Goal: Information Seeking & Learning: Learn about a topic

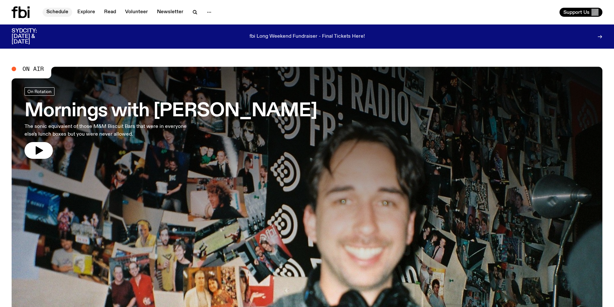
click at [57, 14] on link "Schedule" at bounding box center [58, 12] width 30 height 9
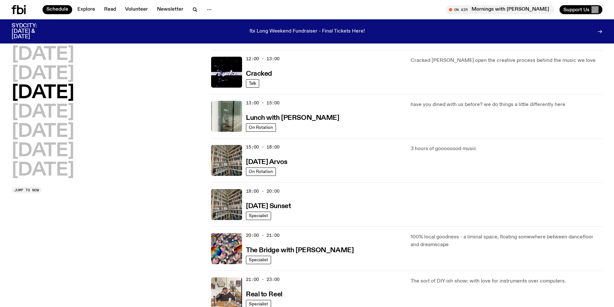
scroll to position [158, 0]
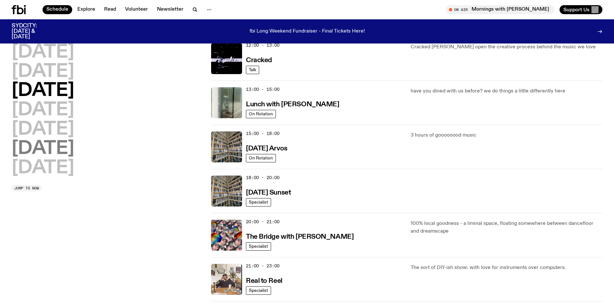
click at [47, 145] on h2 "[DATE]" at bounding box center [43, 149] width 63 height 18
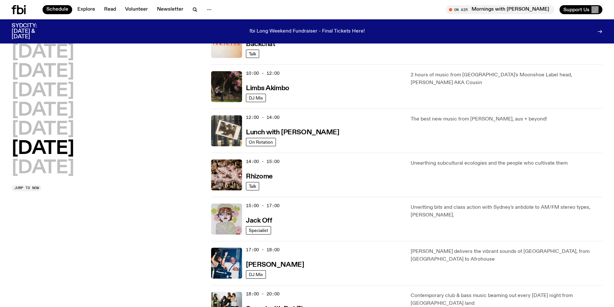
scroll to position [179, 0]
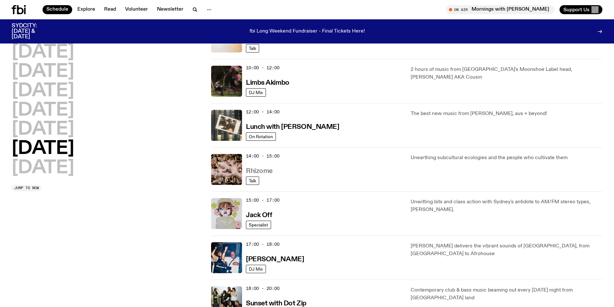
click at [262, 169] on h3 "Rhizome" at bounding box center [259, 171] width 27 height 7
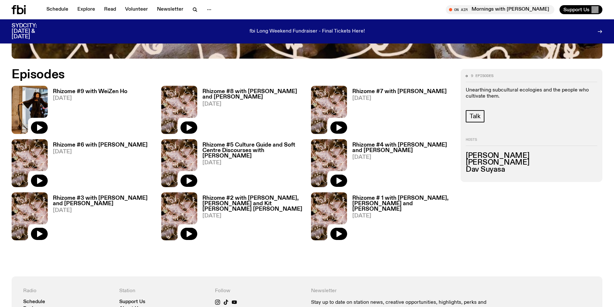
scroll to position [350, 0]
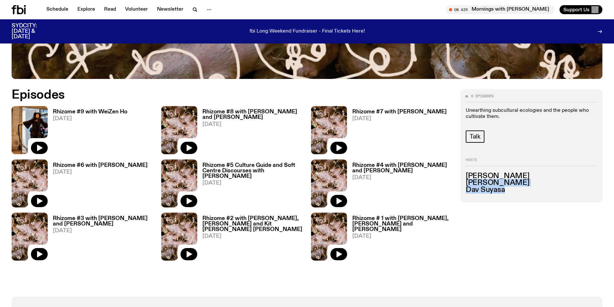
drag, startPoint x: 513, startPoint y: 193, endPoint x: 496, endPoint y: 189, distance: 17.5
click at [471, 182] on ul "[PERSON_NAME] [PERSON_NAME]" at bounding box center [532, 183] width 132 height 21
click at [496, 189] on h3 "Dav Suyasa" at bounding box center [532, 190] width 132 height 7
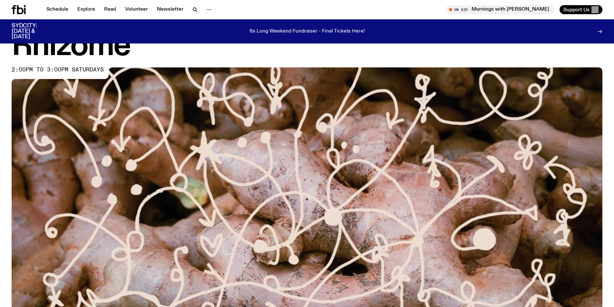
scroll to position [0, 0]
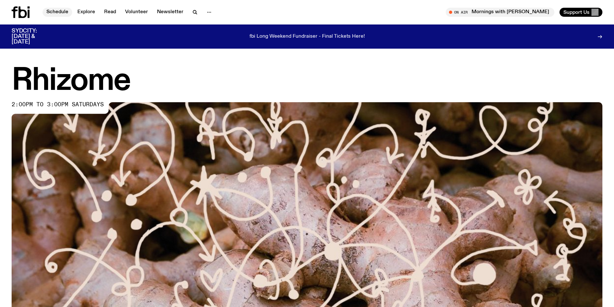
click at [57, 12] on link "Schedule" at bounding box center [58, 12] width 30 height 9
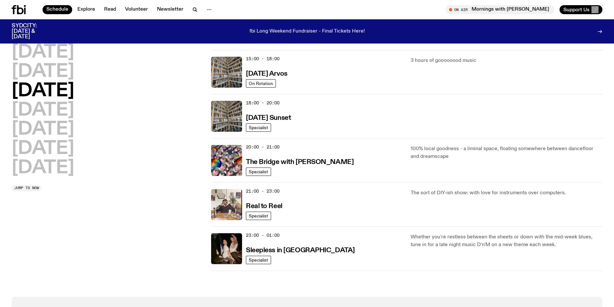
scroll to position [221, 0]
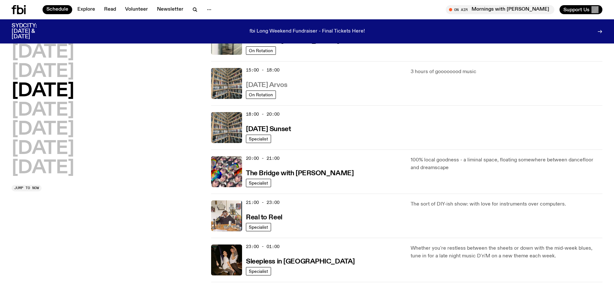
click at [287, 82] on h3 "[DATE] Arvos" at bounding box center [267, 85] width 42 height 7
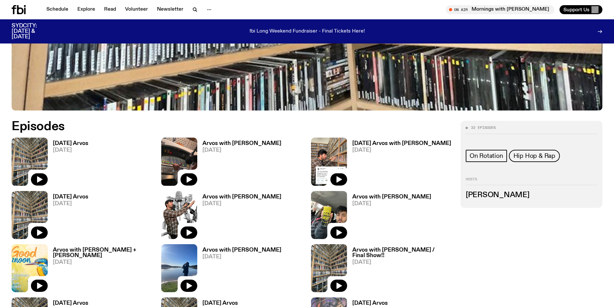
scroll to position [318, 0]
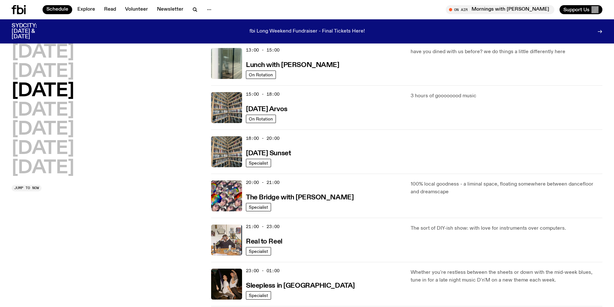
scroll to position [157, 0]
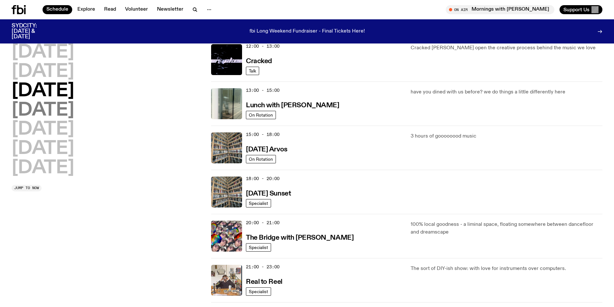
click at [53, 109] on h2 "[DATE]" at bounding box center [43, 111] width 63 height 18
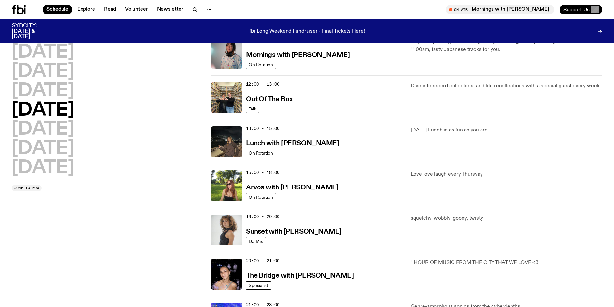
scroll to position [115, 0]
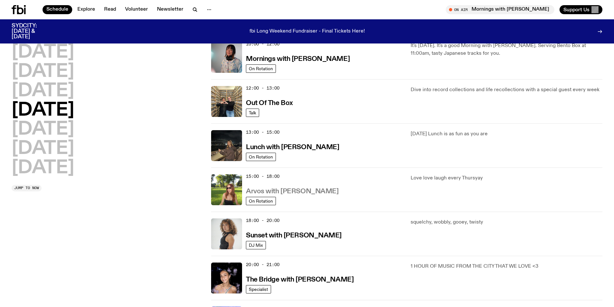
click at [313, 190] on h3 "Arvos with [PERSON_NAME]" at bounding box center [292, 191] width 93 height 7
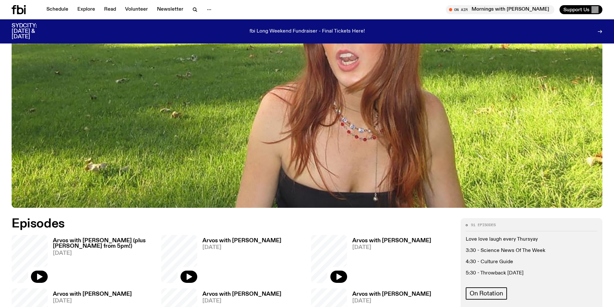
scroll to position [350, 0]
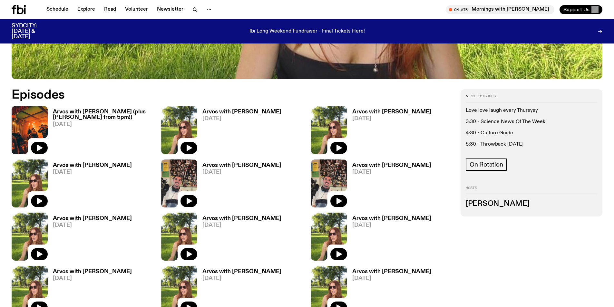
click at [250, 113] on h3 "Arvos with [PERSON_NAME]" at bounding box center [241, 111] width 79 height 5
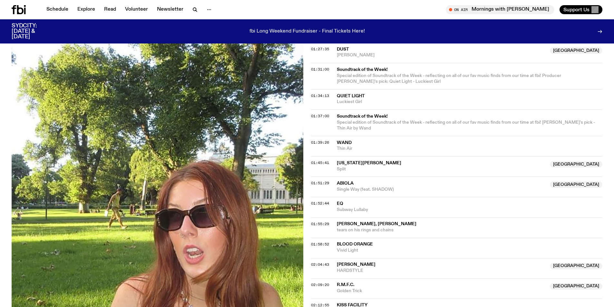
scroll to position [963, 0]
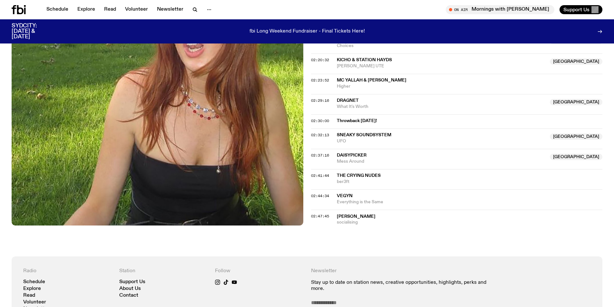
drag, startPoint x: 391, startPoint y: 210, endPoint x: 385, endPoint y: 184, distance: 26.1
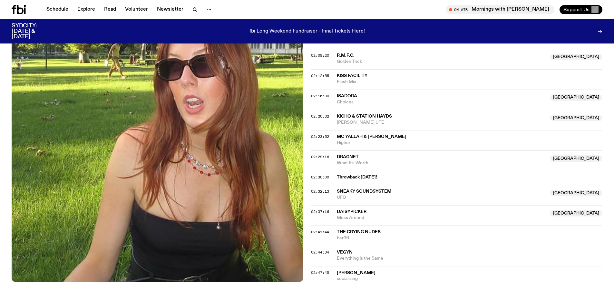
scroll to position [813, 0]
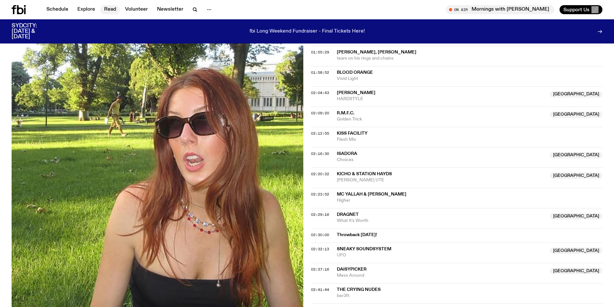
click at [111, 9] on link "Read" at bounding box center [110, 9] width 20 height 9
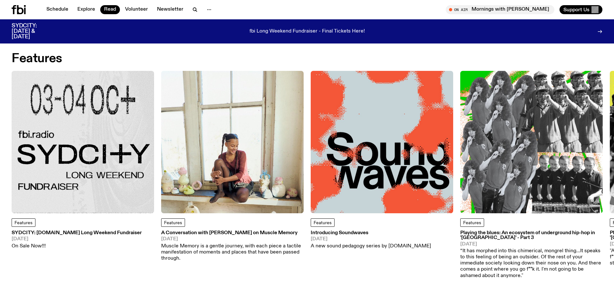
scroll to position [32, 0]
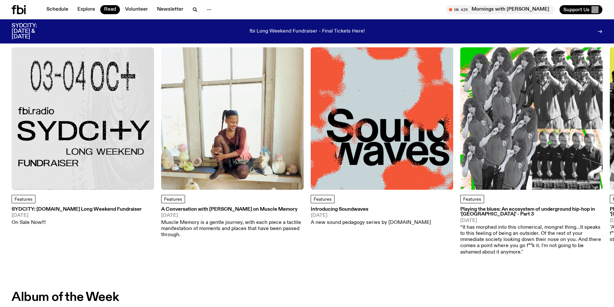
click at [418, 175] on img at bounding box center [382, 118] width 142 height 142
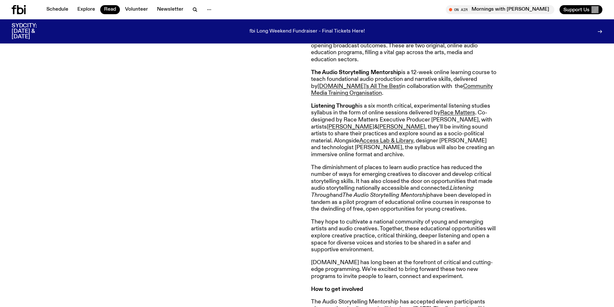
scroll to position [286, 0]
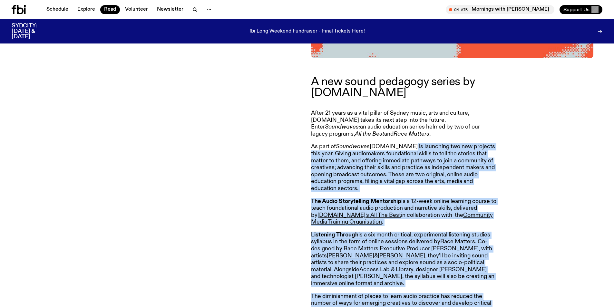
drag, startPoint x: 283, startPoint y: 73, endPoint x: 397, endPoint y: 148, distance: 136.5
click at [397, 148] on div "A new sound pedagogy series by [DOMAIN_NAME] After 21 years as a vital pillar o…" at bounding box center [307, 285] width 614 height 454
click at [397, 148] on p "As part of Soundwaves [DOMAIN_NAME] is launching two new projects this year. Gi…" at bounding box center [404, 167] width 186 height 49
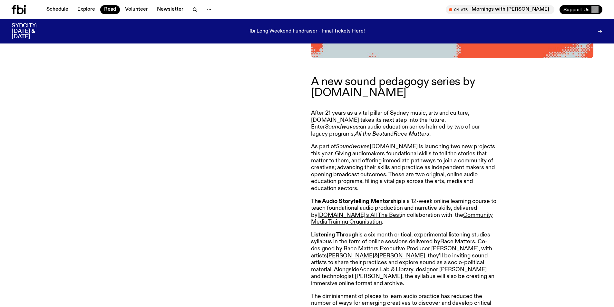
click at [353, 116] on p "After 21 years as a vital pillar of Sydney music, arts and culture, [DOMAIN_NAM…" at bounding box center [404, 124] width 186 height 28
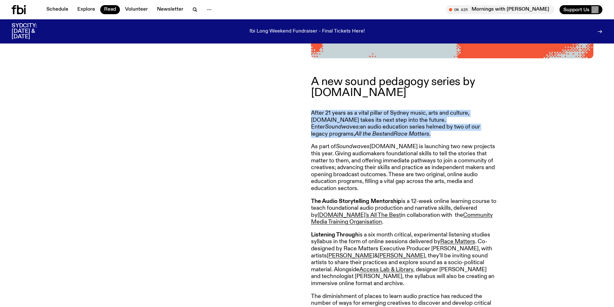
click at [352, 116] on p "After 21 years as a vital pillar of Sydney music, arts and culture, [DOMAIN_NAM…" at bounding box center [404, 124] width 186 height 28
click at [364, 143] on article "A new sound pedagogy series by [DOMAIN_NAME] After 21 years as a vital pillar o…" at bounding box center [404, 282] width 186 height 412
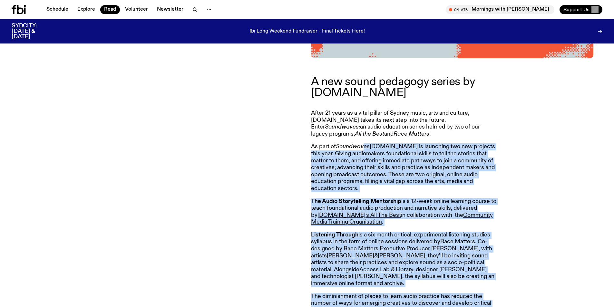
drag, startPoint x: 320, startPoint y: 117, endPoint x: 299, endPoint y: 102, distance: 25.5
click at [299, 102] on div "A new sound pedagogy series by [DOMAIN_NAME] After 21 years as a vital pillar o…" at bounding box center [307, 285] width 614 height 454
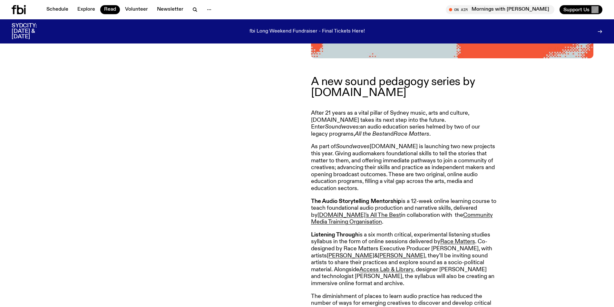
click at [311, 81] on p "A new sound pedagogy series by [DOMAIN_NAME]" at bounding box center [404, 87] width 186 height 22
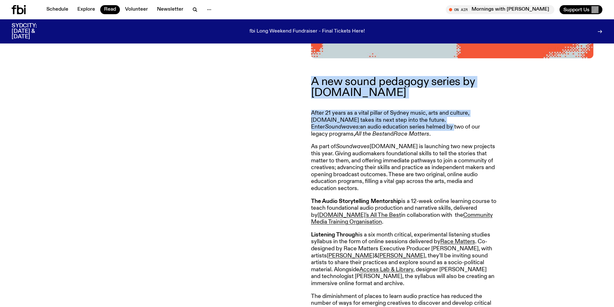
drag, startPoint x: 311, startPoint y: 81, endPoint x: 353, endPoint y: 136, distance: 69.0
click at [353, 131] on article "A new sound pedagogy series by [DOMAIN_NAME] After 21 years as a vital pillar o…" at bounding box center [404, 282] width 186 height 412
drag, startPoint x: 339, startPoint y: 138, endPoint x: 313, endPoint y: 114, distance: 36.0
click at [313, 114] on p "After 21 years as a vital pillar of Sydney music, arts and culture, [DOMAIN_NAM…" at bounding box center [404, 124] width 186 height 28
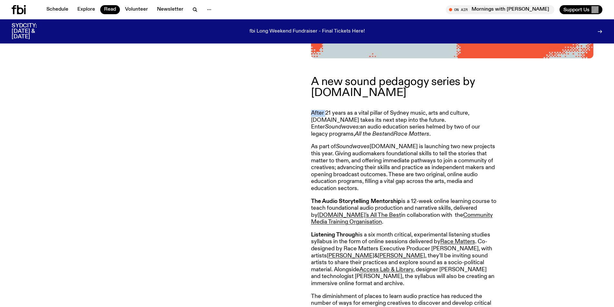
click at [313, 114] on p "After 21 years as a vital pillar of Sydney music, arts and culture, [DOMAIN_NAM…" at bounding box center [404, 124] width 186 height 28
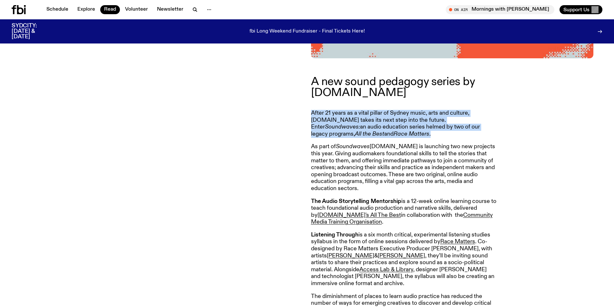
click at [313, 114] on p "After 21 years as a vital pillar of Sydney music, arts and culture, [DOMAIN_NAM…" at bounding box center [404, 124] width 186 height 28
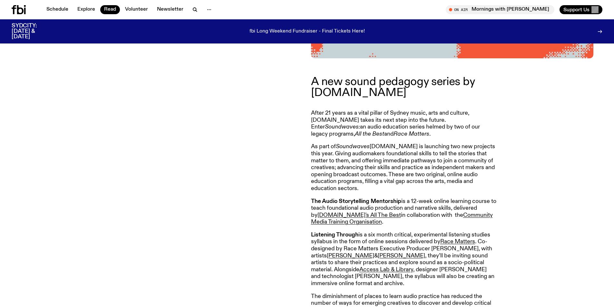
click at [327, 152] on p "As part of Soundwaves [DOMAIN_NAME] is launching two new projects this year. Gi…" at bounding box center [404, 167] width 186 height 49
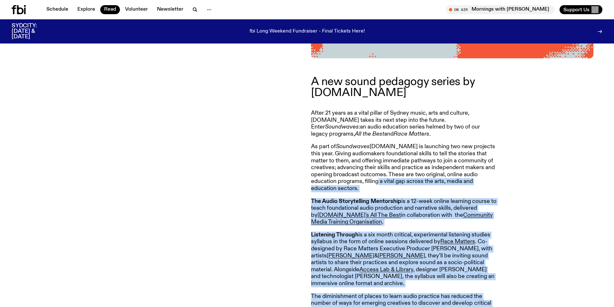
drag, startPoint x: 301, startPoint y: 143, endPoint x: 359, endPoint y: 185, distance: 72.0
click at [359, 185] on div "A new sound pedagogy series by [DOMAIN_NAME] After 21 years as a vital pillar o…" at bounding box center [307, 285] width 614 height 454
click at [360, 185] on p "As part of Soundwaves [DOMAIN_NAME] is launching two new projects this year. Gi…" at bounding box center [404, 167] width 186 height 49
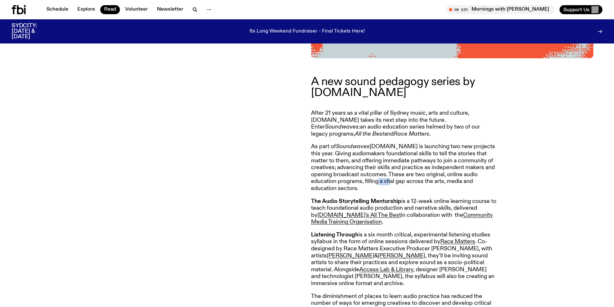
click at [360, 185] on p "As part of Soundwaves [DOMAIN_NAME] is launching two new projects this year. Gi…" at bounding box center [404, 167] width 186 height 49
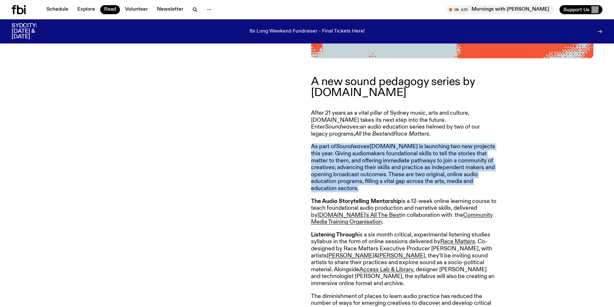
click at [360, 185] on p "As part of Soundwaves [DOMAIN_NAME] is launching two new projects this year. Gi…" at bounding box center [404, 167] width 186 height 49
click at [326, 175] on p "As part of Soundwaves [DOMAIN_NAME] is launching two new projects this year. Gi…" at bounding box center [404, 167] width 186 height 49
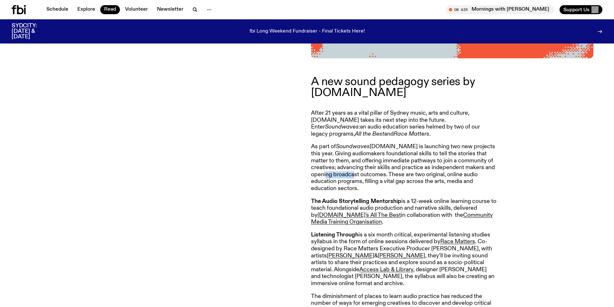
click at [325, 175] on p "As part of Soundwaves [DOMAIN_NAME] is launching two new projects this year. Gi…" at bounding box center [404, 167] width 186 height 49
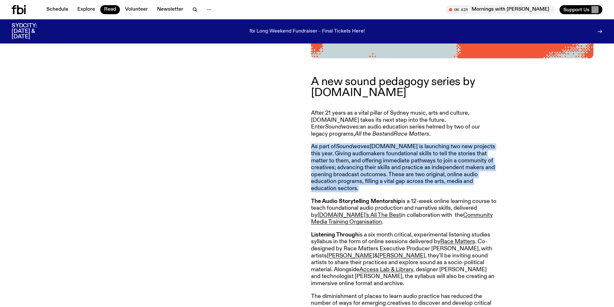
click at [325, 175] on p "As part of Soundwaves [DOMAIN_NAME] is launching two new projects this year. Gi…" at bounding box center [404, 167] width 186 height 49
click at [318, 162] on p "As part of Soundwaves [DOMAIN_NAME] is launching two new projects this year. Gi…" at bounding box center [404, 167] width 186 height 49
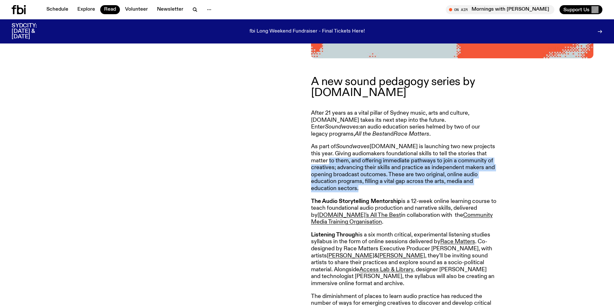
drag, startPoint x: 318, startPoint y: 162, endPoint x: 354, endPoint y: 191, distance: 45.6
click at [352, 191] on p "As part of Soundwaves [DOMAIN_NAME] is launching two new projects this year. Gi…" at bounding box center [404, 167] width 186 height 49
click at [354, 191] on p "As part of Soundwaves [DOMAIN_NAME] is launching two new projects this year. Gi…" at bounding box center [404, 167] width 186 height 49
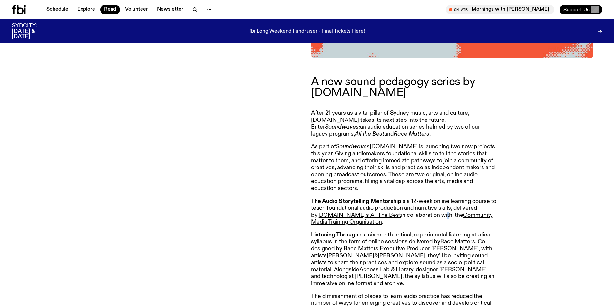
click at [416, 220] on p "The Audio Storytelling Mentorship is a 12-week online learning course to teach …" at bounding box center [404, 212] width 186 height 28
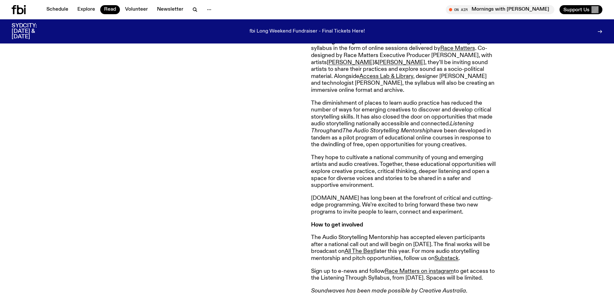
click at [390, 197] on p "[DOMAIN_NAME] has long been at the forefront of critical and cutting-edge progr…" at bounding box center [404, 205] width 186 height 21
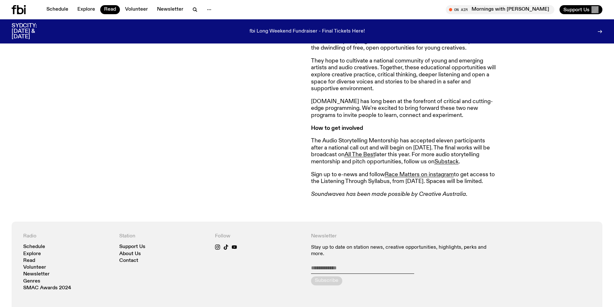
scroll to position [322, 0]
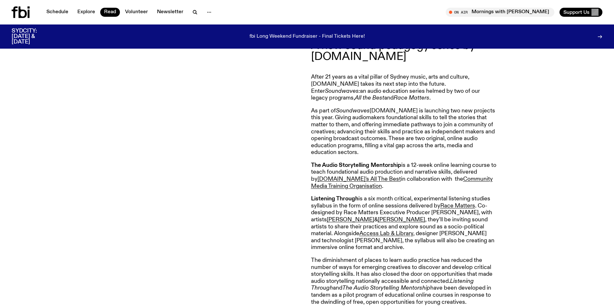
drag, startPoint x: 286, startPoint y: 236, endPoint x: 296, endPoint y: 38, distance: 198.8
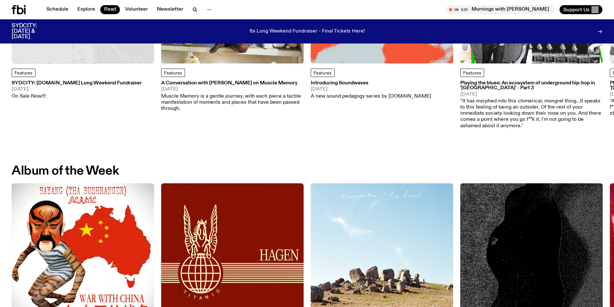
scroll to position [258, 0]
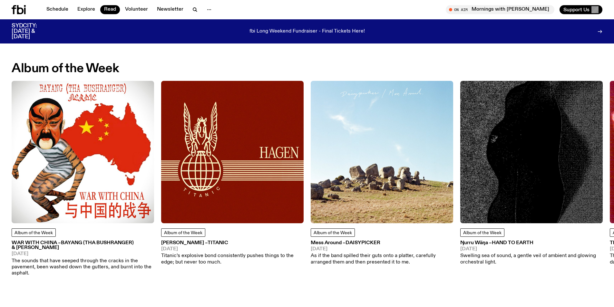
drag, startPoint x: 153, startPoint y: 63, endPoint x: 152, endPoint y: 75, distance: 11.6
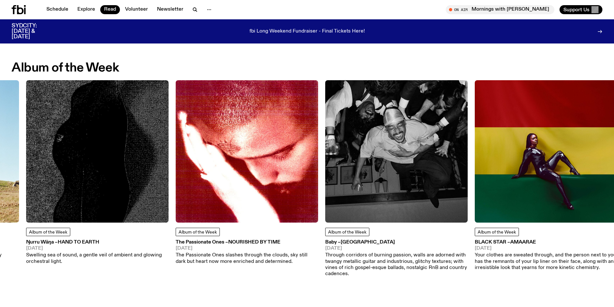
drag, startPoint x: 550, startPoint y: 154, endPoint x: 116, endPoint y: 147, distance: 434.2
click at [116, 147] on img at bounding box center [97, 151] width 142 height 142
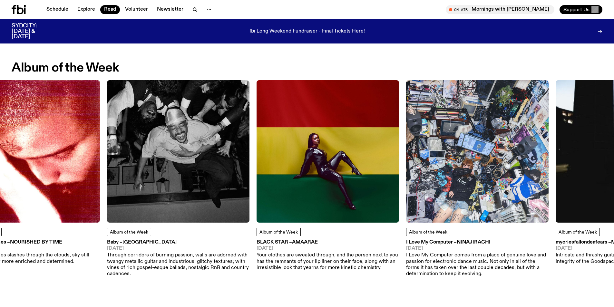
drag, startPoint x: 404, startPoint y: 167, endPoint x: 264, endPoint y: 168, distance: 140.2
click at [198, 167] on img at bounding box center [178, 151] width 142 height 142
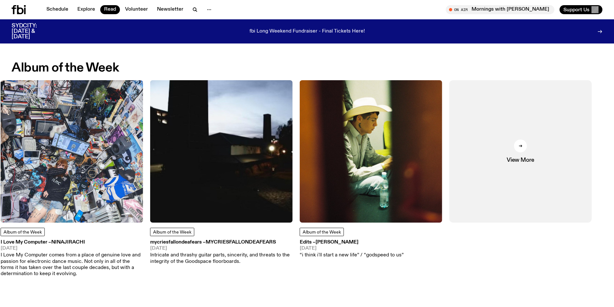
drag, startPoint x: 158, startPoint y: 163, endPoint x: 78, endPoint y: 162, distance: 80.3
click at [78, 162] on img at bounding box center [72, 151] width 142 height 142
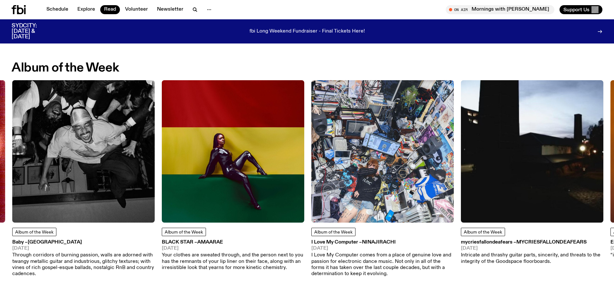
drag, startPoint x: 186, startPoint y: 154, endPoint x: 619, endPoint y: 115, distance: 434.3
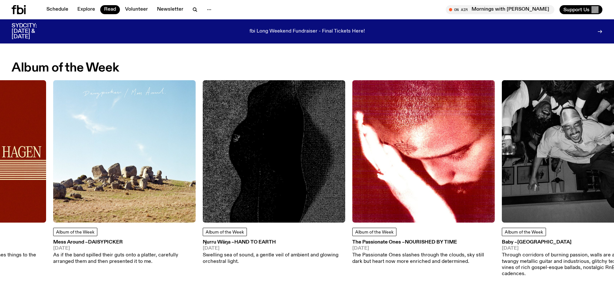
drag, startPoint x: 88, startPoint y: 148, endPoint x: 619, endPoint y: 154, distance: 530.9
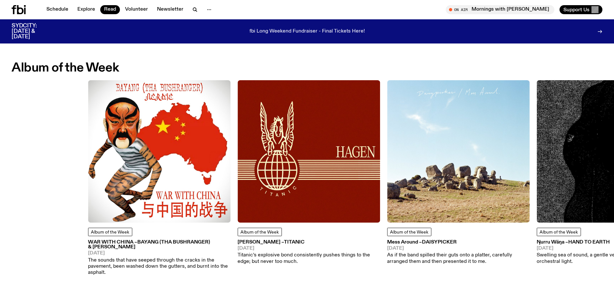
drag, startPoint x: 210, startPoint y: 151, endPoint x: 619, endPoint y: 141, distance: 408.2
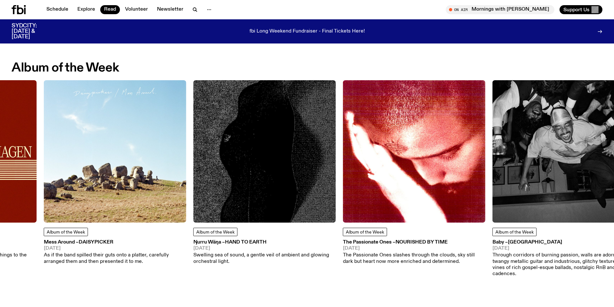
drag, startPoint x: 173, startPoint y: 147, endPoint x: -77, endPoint y: 143, distance: 249.8
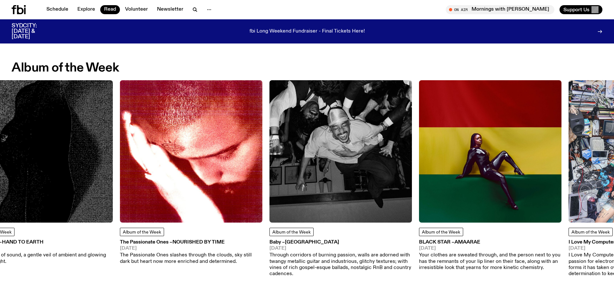
drag, startPoint x: 318, startPoint y: 149, endPoint x: -27, endPoint y: 149, distance: 344.9
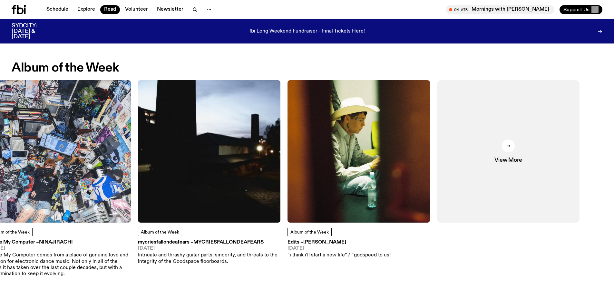
drag, startPoint x: -18, startPoint y: 138, endPoint x: -56, endPoint y: 138, distance: 38.4
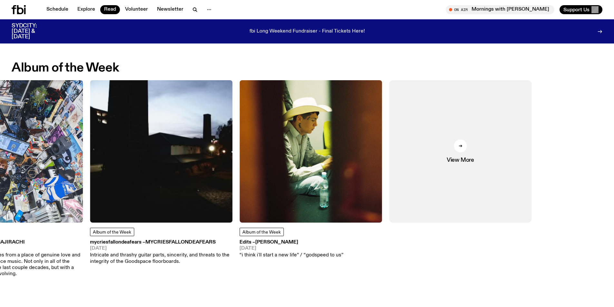
drag, startPoint x: 343, startPoint y: 139, endPoint x: -10, endPoint y: 140, distance: 352.9
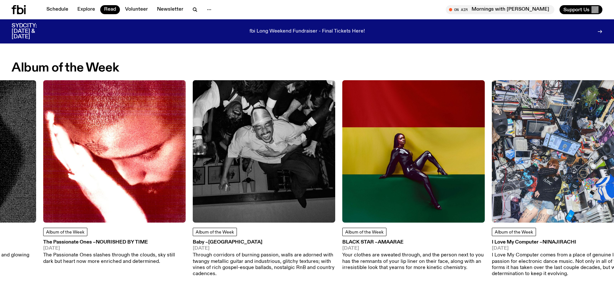
drag, startPoint x: 45, startPoint y: 162, endPoint x: 562, endPoint y: 170, distance: 517.4
click at [186, 171] on img at bounding box center [114, 151] width 142 height 142
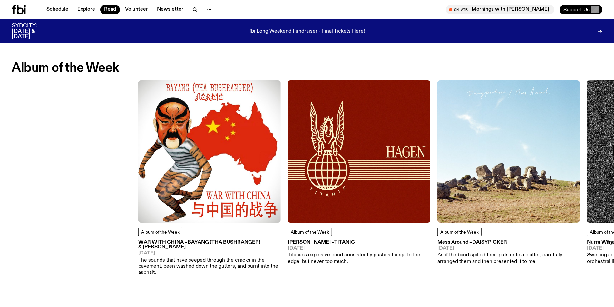
drag, startPoint x: 161, startPoint y: 139, endPoint x: 569, endPoint y: 141, distance: 407.7
click at [434, 138] on div "Album of the Week WAR WITH CHINA – [PERSON_NAME] (tha Bushranger) & [PERSON_NAM…" at bounding box center [307, 178] width 591 height 197
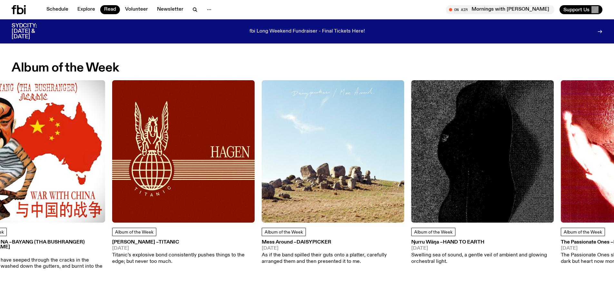
drag, startPoint x: 560, startPoint y: 143, endPoint x: 227, endPoint y: 161, distance: 333.7
click at [411, 146] on img at bounding box center [482, 151] width 142 height 142
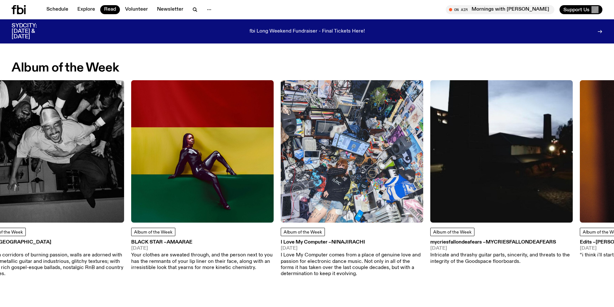
drag, startPoint x: 269, startPoint y: 147, endPoint x: 98, endPoint y: 144, distance: 170.8
click at [148, 147] on img at bounding box center [202, 151] width 142 height 142
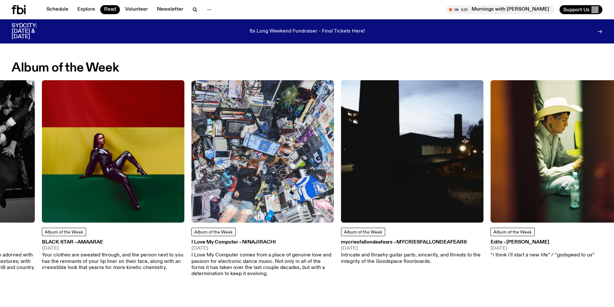
drag, startPoint x: 130, startPoint y: 121, endPoint x: 619, endPoint y: 92, distance: 489.8
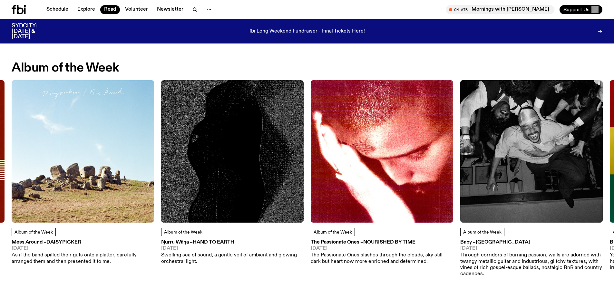
click at [403, 259] on p "The Passionate Ones slashes through the clouds, sky still dark but heart now mo…" at bounding box center [382, 258] width 142 height 12
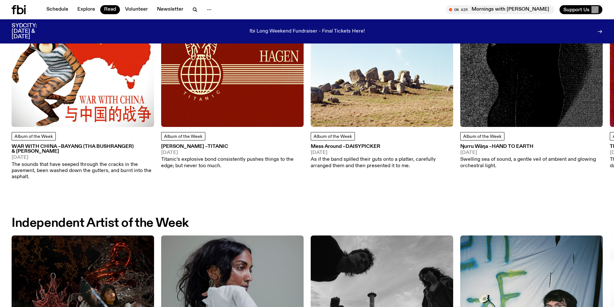
scroll to position [482, 0]
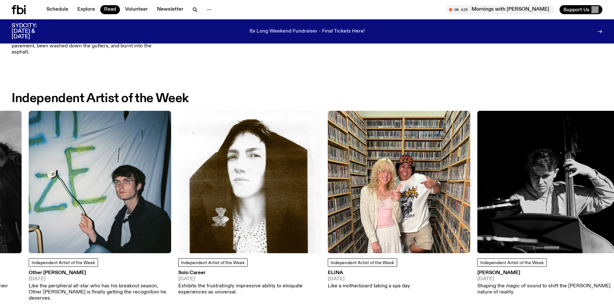
drag, startPoint x: 526, startPoint y: 205, endPoint x: 119, endPoint y: 204, distance: 407.1
click at [119, 204] on img at bounding box center [100, 182] width 142 height 142
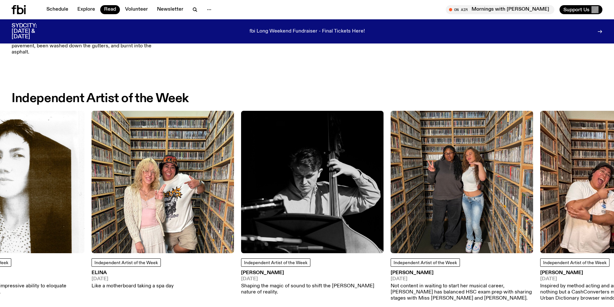
drag, startPoint x: 539, startPoint y: 205, endPoint x: 327, endPoint y: 209, distance: 212.1
click at [327, 209] on img at bounding box center [312, 182] width 142 height 142
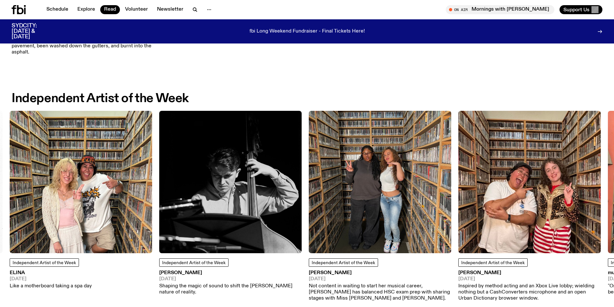
drag, startPoint x: 87, startPoint y: 197, endPoint x: 82, endPoint y: 191, distance: 7.6
click at [82, 191] on img at bounding box center [81, 182] width 142 height 142
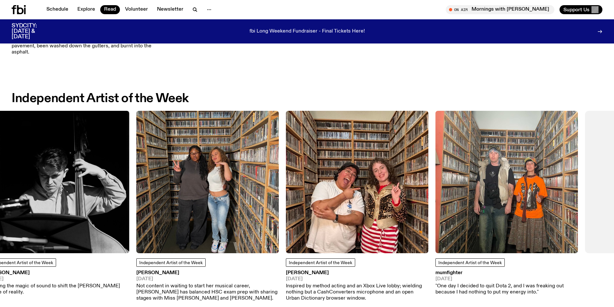
drag, startPoint x: 446, startPoint y: 202, endPoint x: 260, endPoint y: 206, distance: 186.0
click at [260, 206] on img at bounding box center [207, 182] width 142 height 142
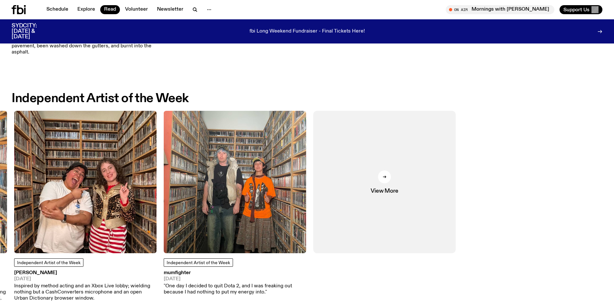
drag, startPoint x: 508, startPoint y: 201, endPoint x: 247, endPoint y: 202, distance: 260.4
click at [247, 202] on div "Independent Artist of the Week S.C.U.M [DATE] A bad omen of primordial darkness…" at bounding box center [307, 212] width 591 height 203
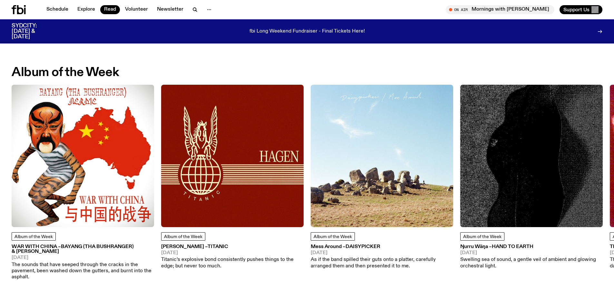
scroll to position [257, 0]
